Goal: Task Accomplishment & Management: Complete application form

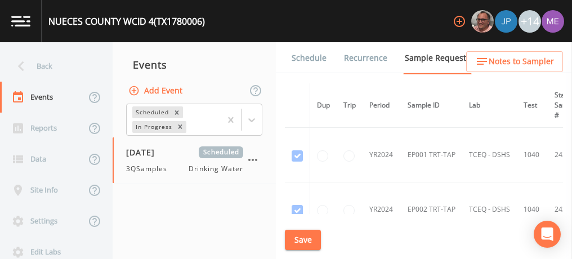
scroll to position [1475, 48]
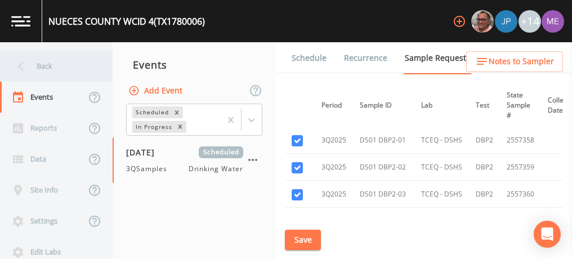
click at [44, 66] on div "Back" at bounding box center [50, 66] width 101 height 31
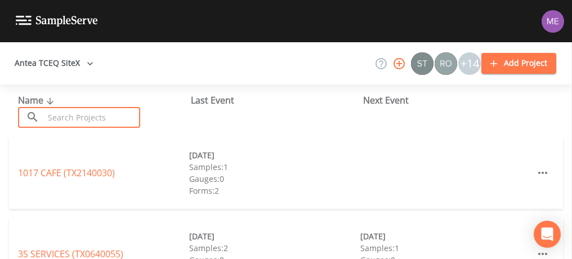
click at [72, 113] on input "text" at bounding box center [92, 117] width 96 height 21
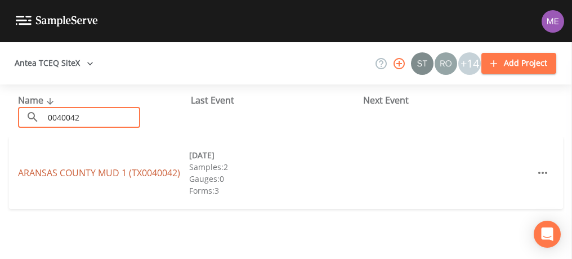
type input "0040042"
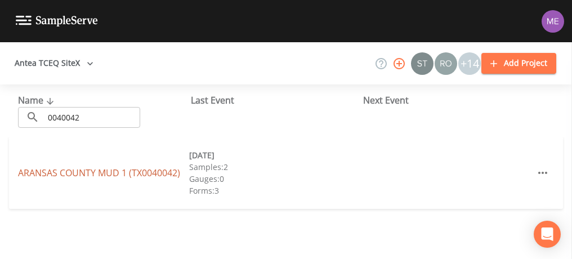
click at [103, 171] on link "[GEOGRAPHIC_DATA] 1 (TX0040042)" at bounding box center [99, 173] width 162 height 12
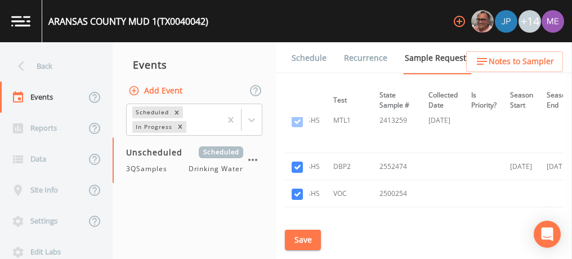
scroll to position [548, 185]
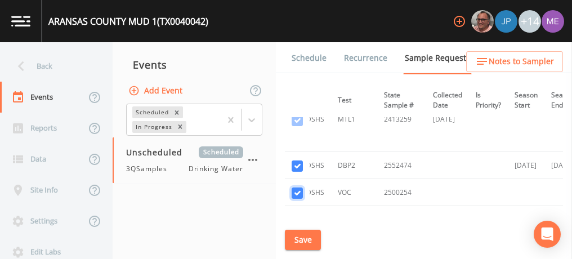
click at [297, 191] on input "checkbox" at bounding box center [297, 192] width 11 height 11
checkbox input "false"
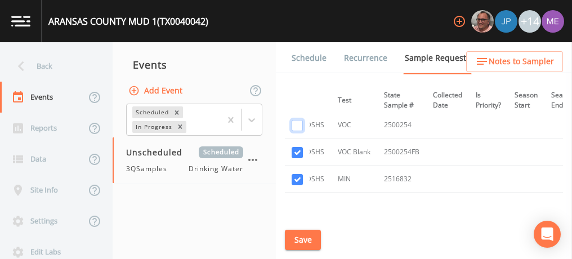
scroll to position [619, 185]
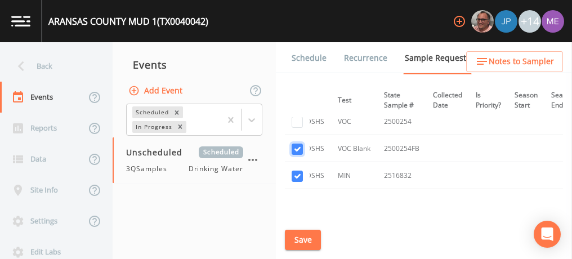
click at [295, 147] on input "checkbox" at bounding box center [297, 149] width 11 height 11
checkbox input "false"
click at [296, 175] on input "checkbox" at bounding box center [297, 176] width 11 height 11
checkbox input "false"
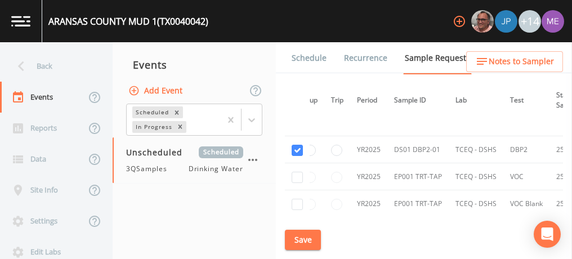
scroll to position [565, 0]
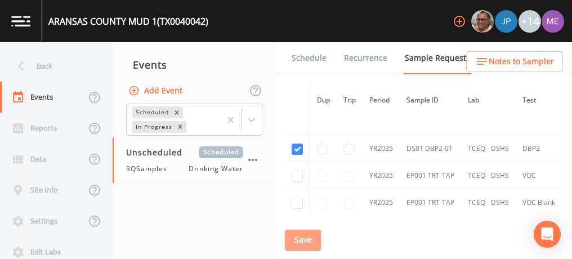
click at [294, 240] on button "Save" at bounding box center [303, 240] width 36 height 21
click at [313, 238] on button "Save" at bounding box center [303, 240] width 36 height 21
click at [306, 62] on link "Schedule" at bounding box center [309, 58] width 38 height 32
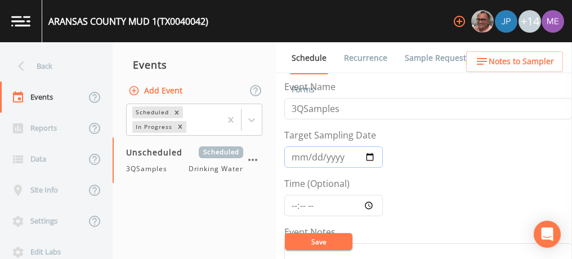
click at [300, 157] on input "Target Sampling Date" at bounding box center [333, 156] width 98 height 21
type input "[DATE]"
click at [294, 202] on input "Time (Optional)" at bounding box center [333, 205] width 98 height 21
type input "08:00"
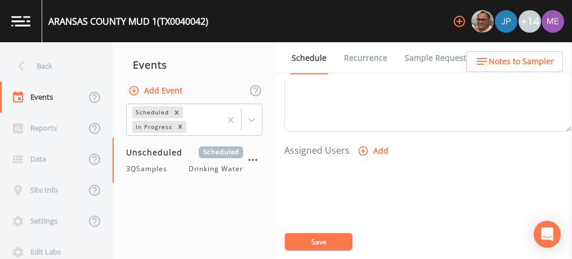
scroll to position [428, 0]
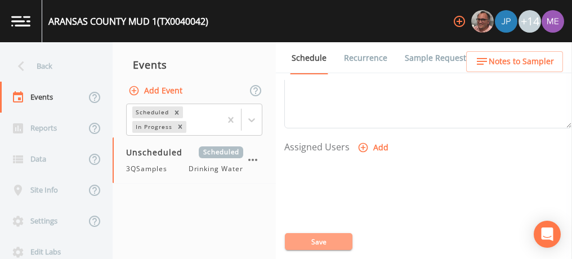
click at [320, 240] on button "Save" at bounding box center [319, 241] width 68 height 17
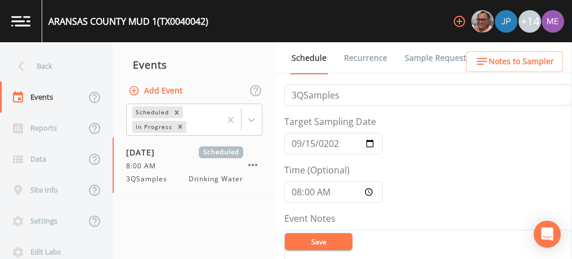
scroll to position [12, 0]
click at [310, 145] on input "[DATE]" at bounding box center [333, 144] width 98 height 21
type input "[DATE]"
click at [326, 240] on button "Save" at bounding box center [319, 241] width 68 height 17
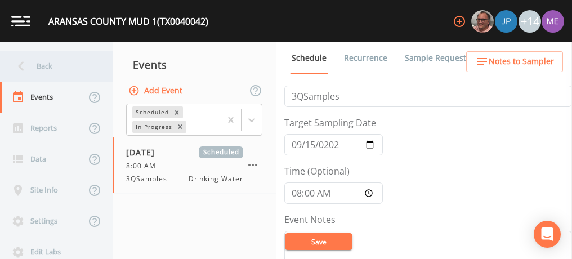
click at [45, 66] on div "Back" at bounding box center [50, 66] width 101 height 31
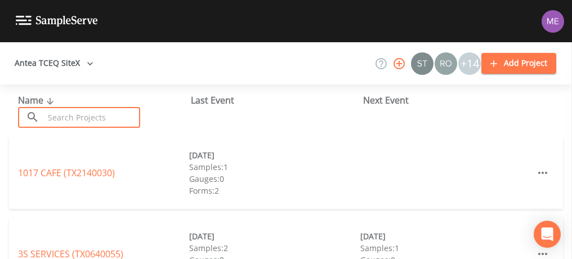
click at [76, 112] on input "text" at bounding box center [92, 117] width 96 height 21
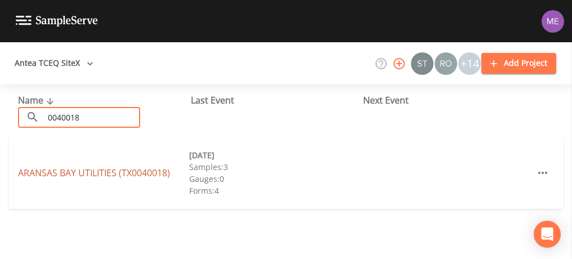
type input "0040018"
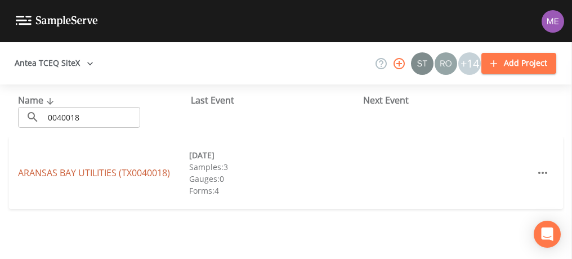
click at [93, 171] on link "ARANSAS BAY UTILITIES (TX0040018)" at bounding box center [94, 173] width 152 height 12
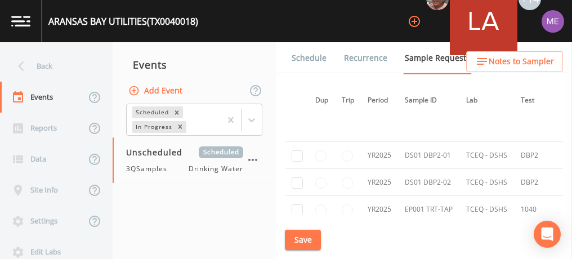
scroll to position [752, 0]
click at [299, 154] on input "checkbox" at bounding box center [297, 155] width 11 height 11
checkbox input "true"
click at [298, 179] on input "checkbox" at bounding box center [297, 182] width 11 height 11
checkbox input "true"
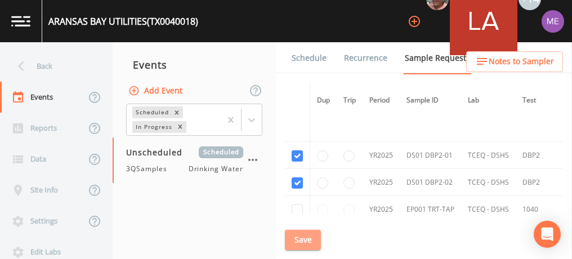
click at [308, 236] on button "Save" at bounding box center [303, 240] width 36 height 21
click at [316, 57] on link "Schedule" at bounding box center [309, 58] width 38 height 32
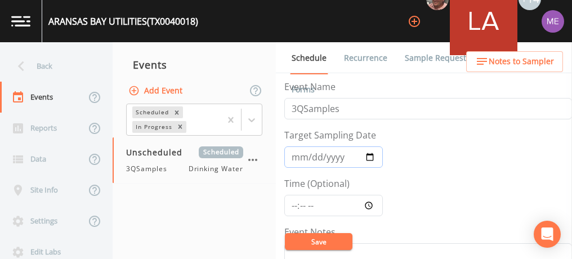
click at [302, 155] on input "Target Sampling Date" at bounding box center [333, 156] width 98 height 21
type input "[DATE]"
click at [293, 204] on input "Time (Optional)" at bounding box center [333, 205] width 98 height 21
type input "08:45"
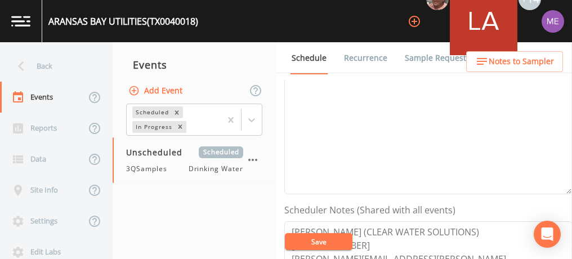
scroll to position [303, 0]
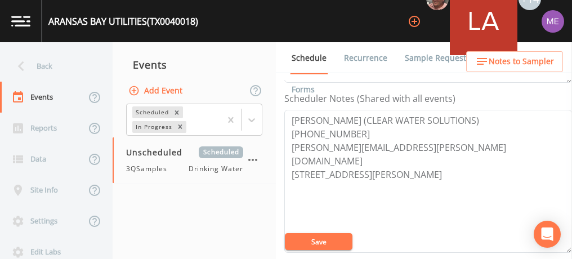
click at [335, 244] on button "Save" at bounding box center [319, 241] width 68 height 17
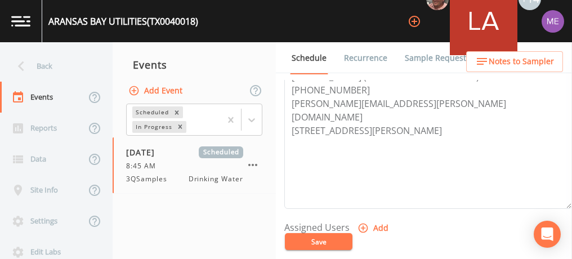
scroll to position [438, 0]
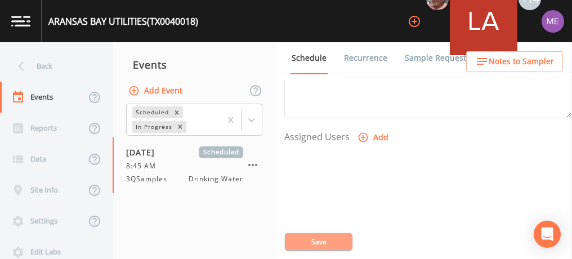
click at [329, 236] on button "Save" at bounding box center [319, 241] width 68 height 17
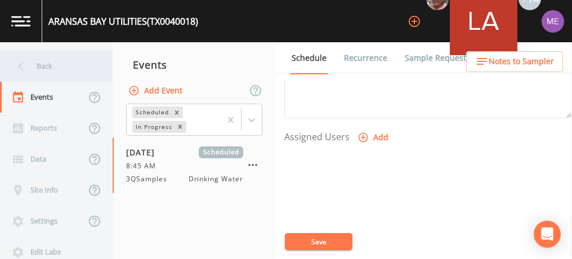
click at [41, 62] on div "Back" at bounding box center [50, 66] width 101 height 31
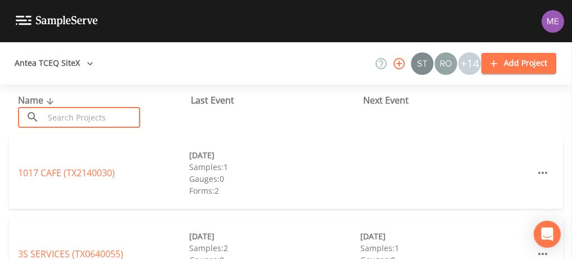
click at [56, 111] on input "text" at bounding box center [92, 117] width 96 height 21
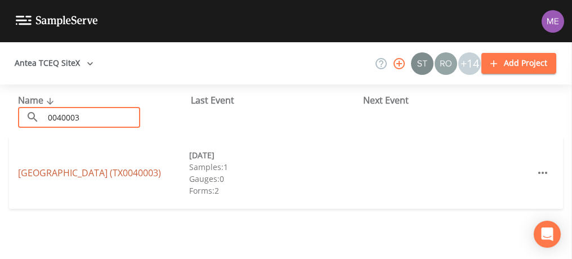
type input "0040003"
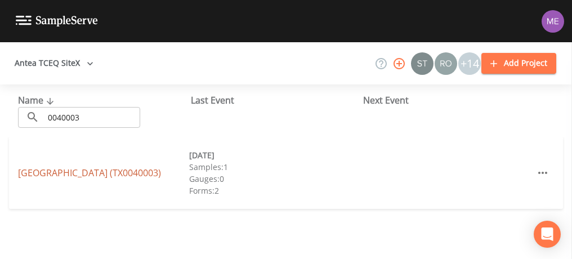
click at [75, 167] on link "[GEOGRAPHIC_DATA] (TX0040003)" at bounding box center [89, 173] width 143 height 12
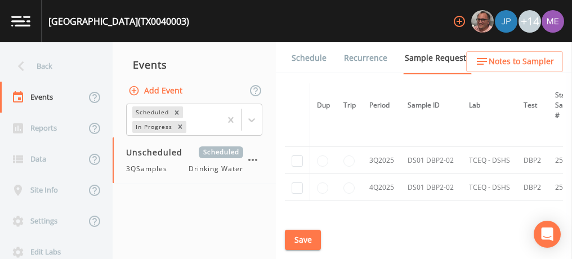
scroll to position [629, 0]
click at [298, 155] on input "checkbox" at bounding box center [297, 160] width 11 height 11
checkbox input "true"
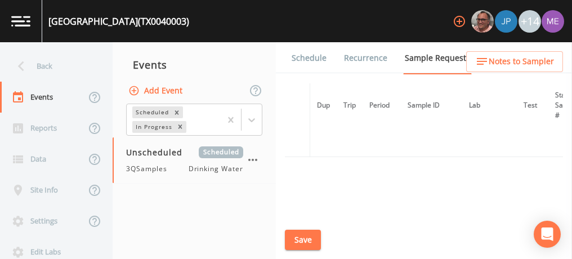
scroll to position [532, 0]
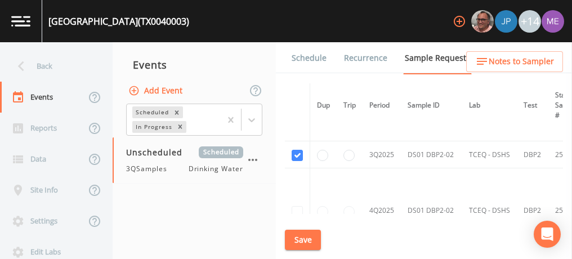
click at [299, 238] on button "Save" at bounding box center [303, 240] width 36 height 21
click at [310, 59] on link "Schedule" at bounding box center [309, 58] width 38 height 32
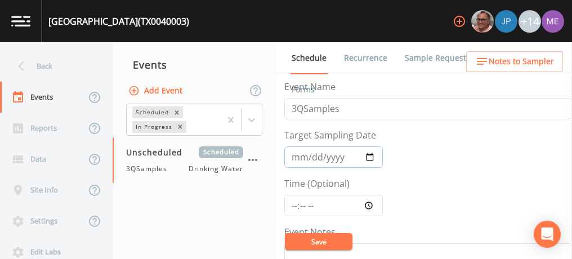
click at [301, 156] on input "Target Sampling Date" at bounding box center [333, 156] width 98 height 21
type input "[DATE]"
click at [293, 205] on input "Time (Optional)" at bounding box center [333, 205] width 98 height 21
type input "08:45"
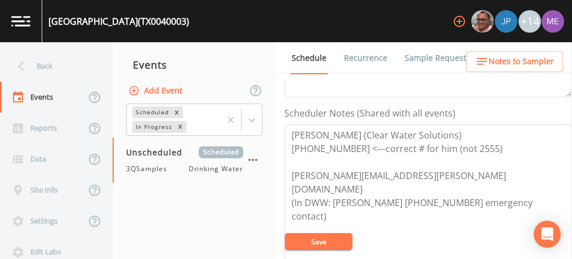
scroll to position [289, 0]
click at [316, 239] on button "Save" at bounding box center [319, 241] width 68 height 17
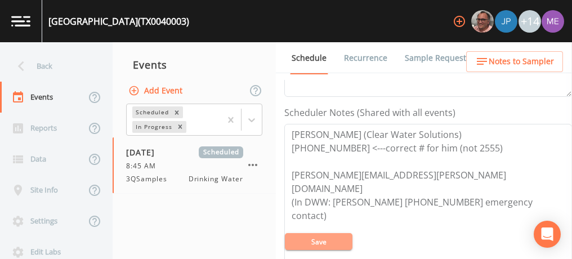
click at [317, 239] on button "Save" at bounding box center [319, 241] width 68 height 17
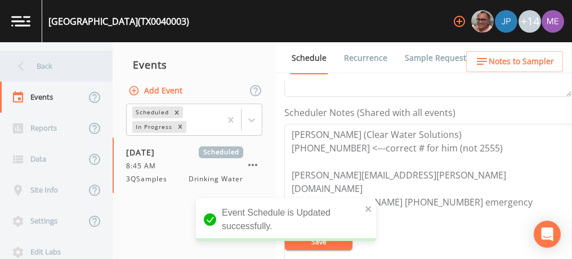
click at [49, 67] on div "Back" at bounding box center [50, 66] width 101 height 31
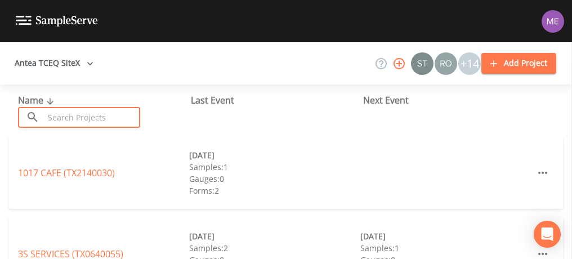
click at [78, 116] on input "text" at bounding box center [92, 117] width 96 height 21
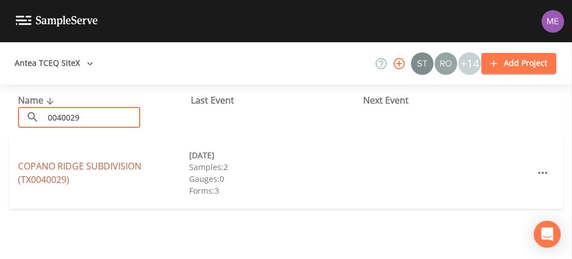
type input "0040029"
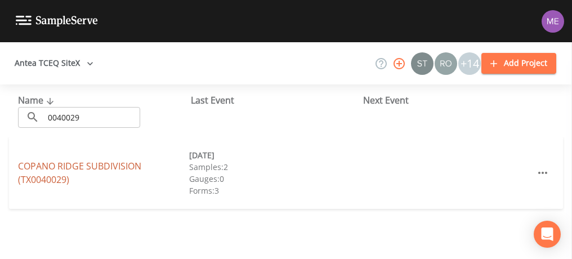
click at [82, 169] on link "[GEOGRAPHIC_DATA] (TX0040029)" at bounding box center [79, 173] width 123 height 26
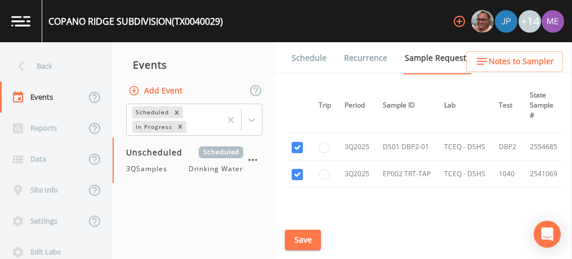
scroll to position [759, 0]
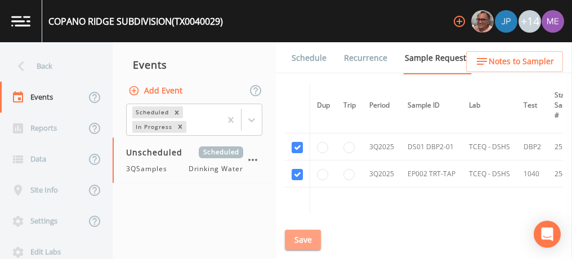
click at [299, 236] on button "Save" at bounding box center [303, 240] width 36 height 21
click at [316, 53] on link "Schedule" at bounding box center [309, 58] width 38 height 32
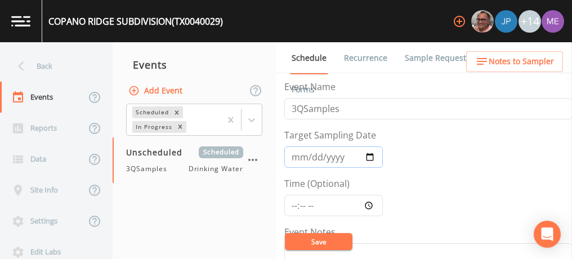
click at [301, 159] on input "Target Sampling Date" at bounding box center [333, 156] width 98 height 21
type input "[DATE]"
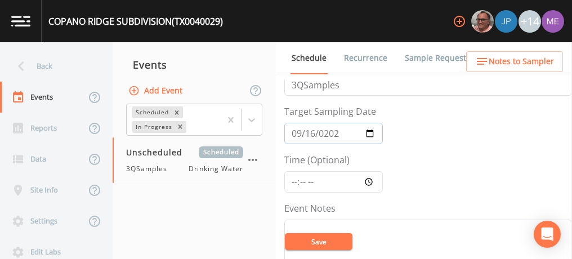
scroll to position [25, 0]
click at [294, 177] on input "Time (Optional)" at bounding box center [333, 180] width 98 height 21
type input "08:45"
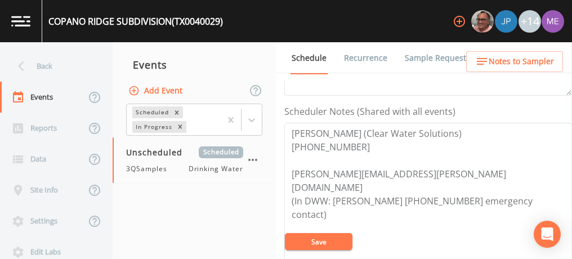
scroll to position [294, 0]
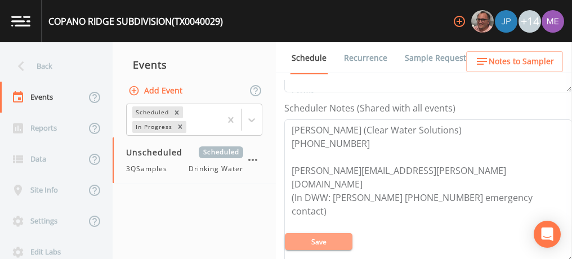
click at [319, 240] on button "Save" at bounding box center [319, 241] width 68 height 17
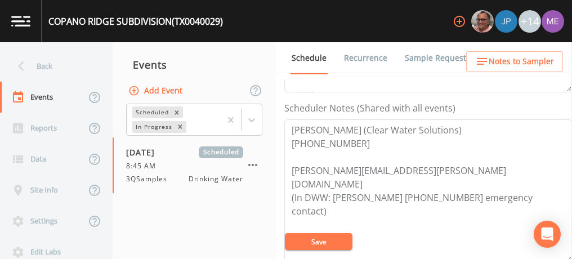
click at [325, 245] on button "Save" at bounding box center [319, 241] width 68 height 17
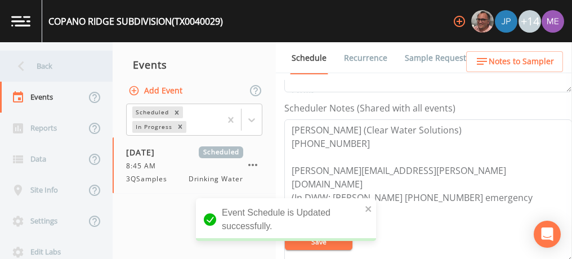
click at [45, 64] on div "Back" at bounding box center [50, 66] width 101 height 31
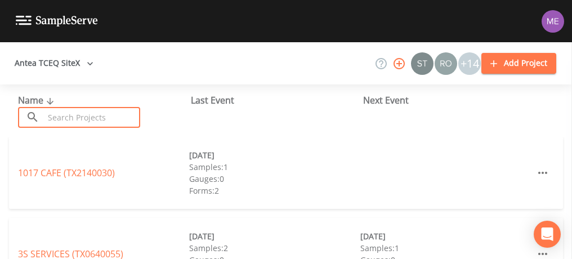
click at [73, 118] on input "text" at bounding box center [92, 117] width 96 height 21
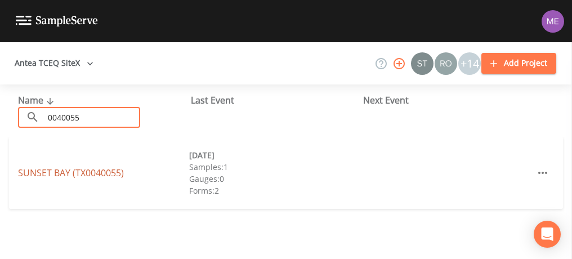
type input "0040055"
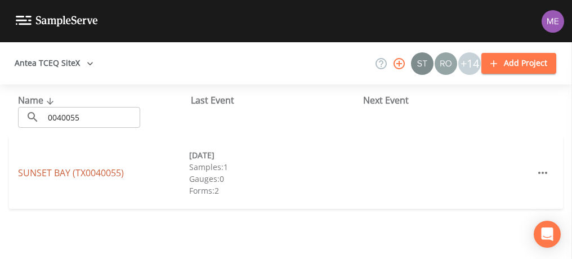
click at [87, 171] on link "[GEOGRAPHIC_DATA] (TX0040055)" at bounding box center [71, 173] width 106 height 12
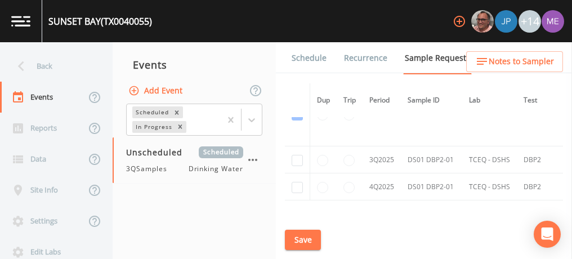
scroll to position [1332, 0]
click at [297, 154] on input "checkbox" at bounding box center [297, 159] width 11 height 11
checkbox input "true"
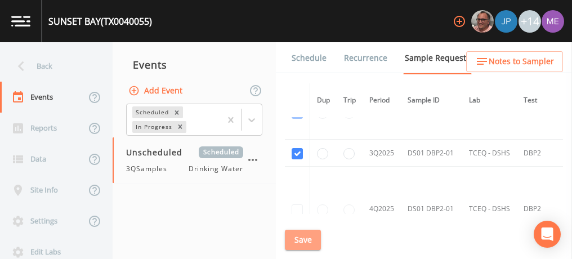
click at [306, 236] on button "Save" at bounding box center [303, 240] width 36 height 21
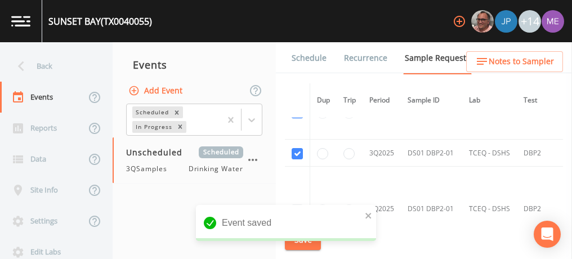
click at [301, 59] on link "Schedule" at bounding box center [309, 58] width 38 height 32
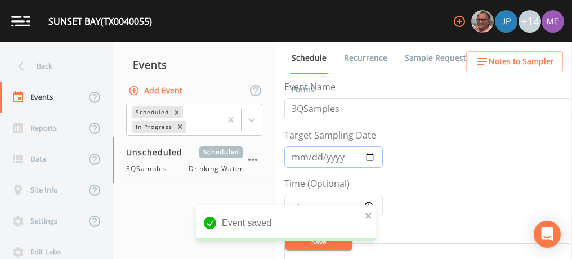
click at [298, 155] on input "Target Sampling Date" at bounding box center [333, 156] width 98 height 21
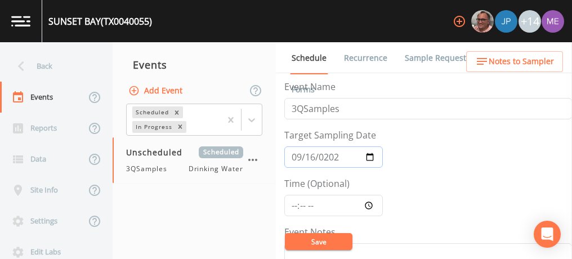
type input "[DATE]"
